Goal: Task Accomplishment & Management: Complete application form

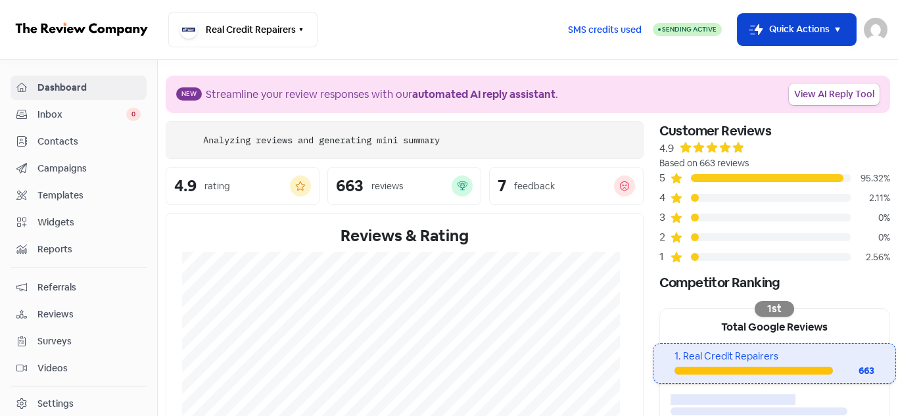
click at [822, 24] on button "Icon For Thunder-move Quick Actions" at bounding box center [797, 30] width 118 height 32
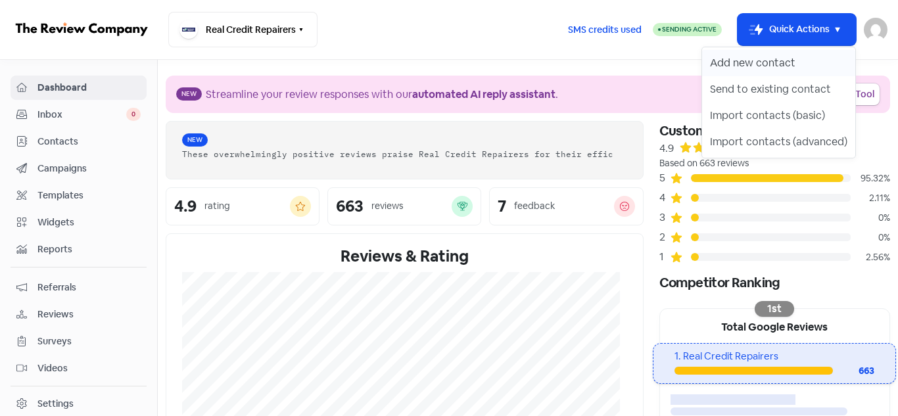
click at [769, 66] on button "Add new contact" at bounding box center [778, 63] width 153 height 26
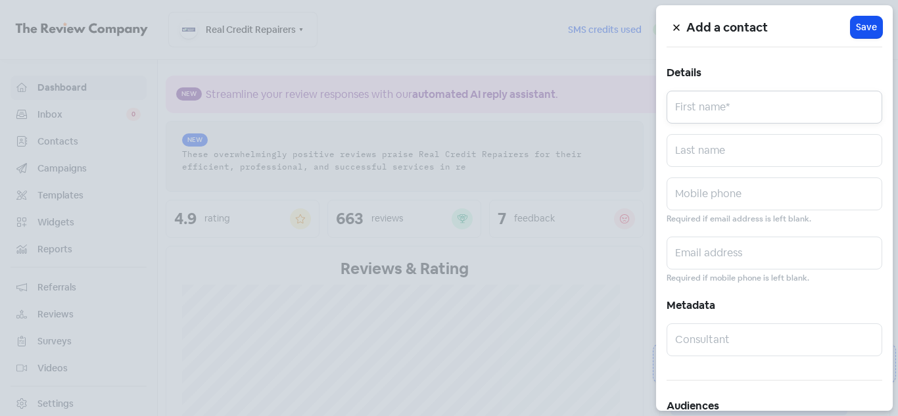
click at [752, 110] on input "text" at bounding box center [775, 107] width 216 height 33
paste input "[PERSON_NAME]"
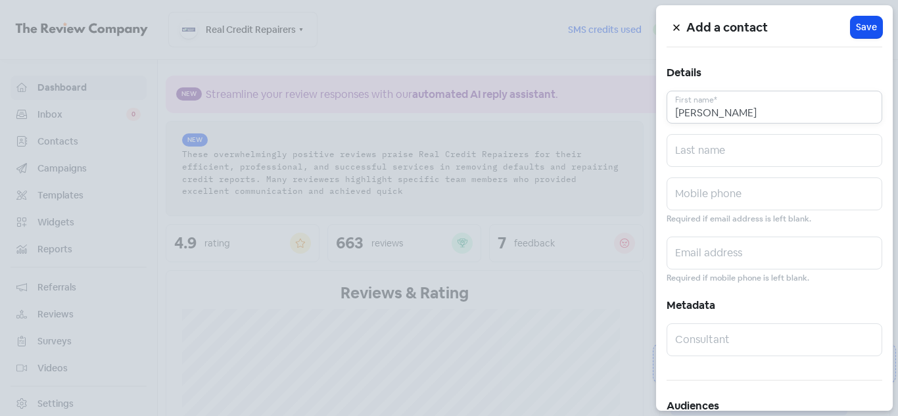
drag, startPoint x: 728, startPoint y: 114, endPoint x: 796, endPoint y: 110, distance: 67.8
click at [796, 110] on input "[PERSON_NAME]" at bounding box center [775, 107] width 216 height 33
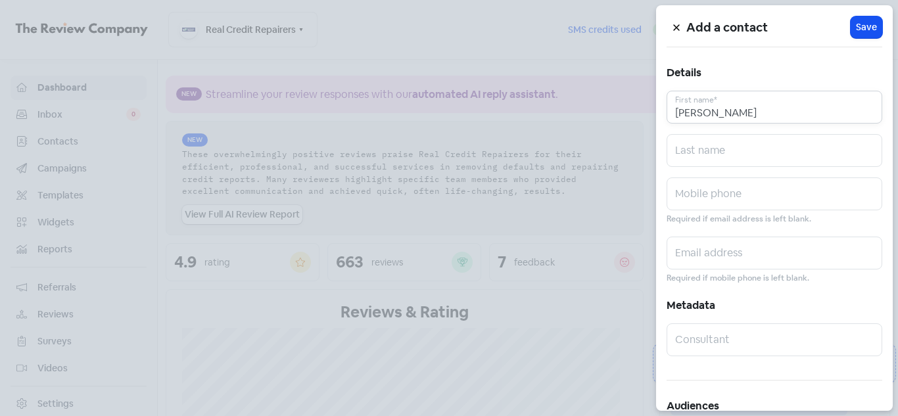
type input "[PERSON_NAME]"
click at [721, 152] on input "text" at bounding box center [775, 150] width 216 height 33
paste input "Munatswa"
type input "Munatswa"
click at [751, 114] on input "[PERSON_NAME]" at bounding box center [775, 107] width 216 height 33
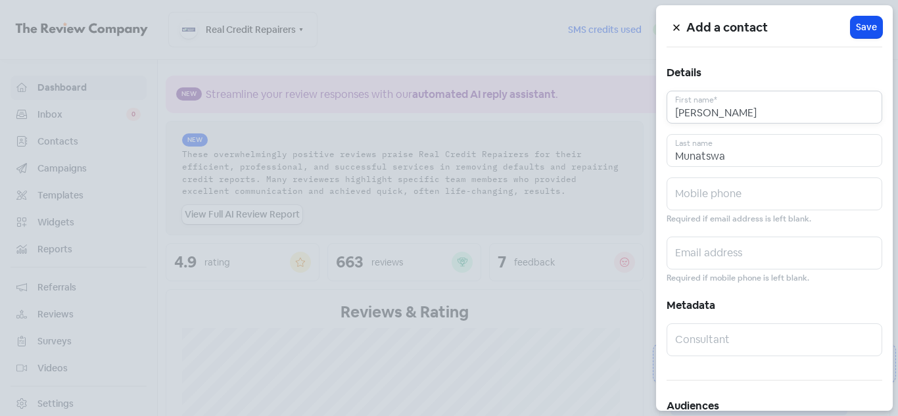
type input "[PERSON_NAME]"
click at [696, 189] on input "text" at bounding box center [775, 194] width 216 height 33
paste input "0405730572"
type input "0405730572"
click at [699, 256] on input "text" at bounding box center [775, 253] width 216 height 33
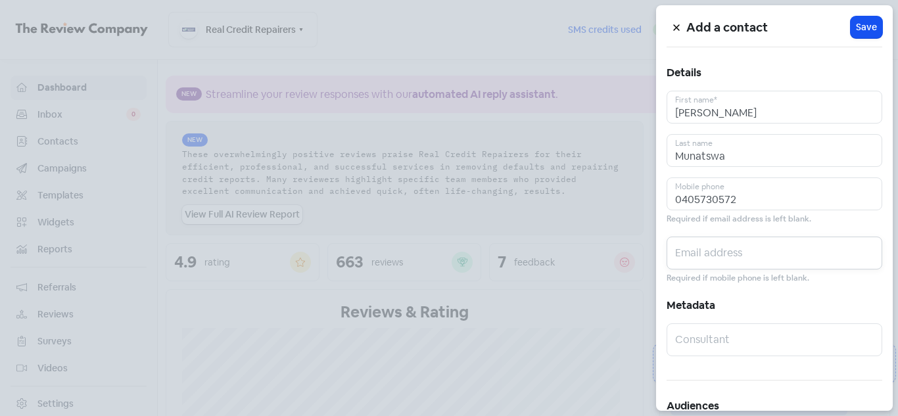
paste input "[EMAIL_ADDRESS][DOMAIN_NAME]"
type input "[EMAIL_ADDRESS][DOMAIN_NAME]"
click at [857, 30] on span "Save" at bounding box center [866, 27] width 21 height 14
